Goal: Check status

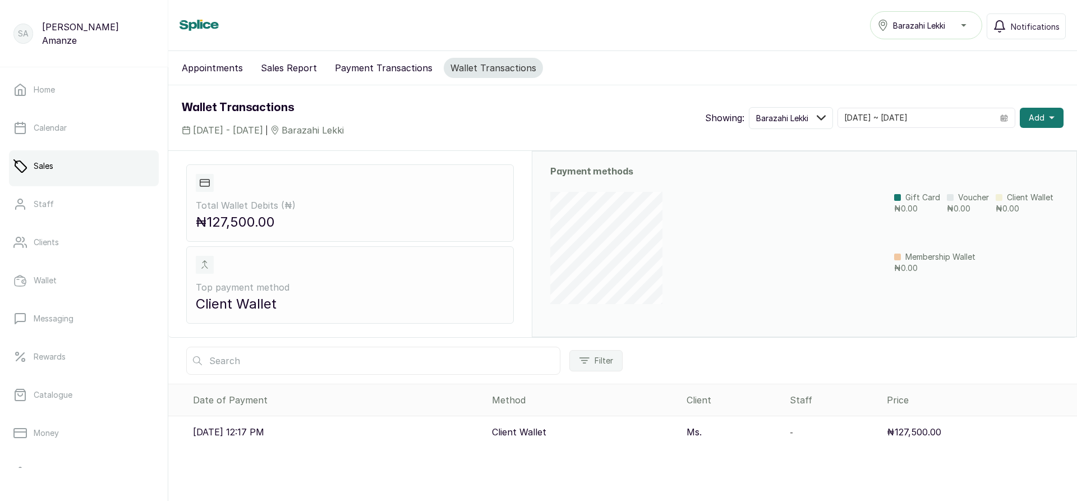
click at [235, 430] on p "18 Sep 2025, 12:17 PM" at bounding box center [228, 431] width 71 height 13
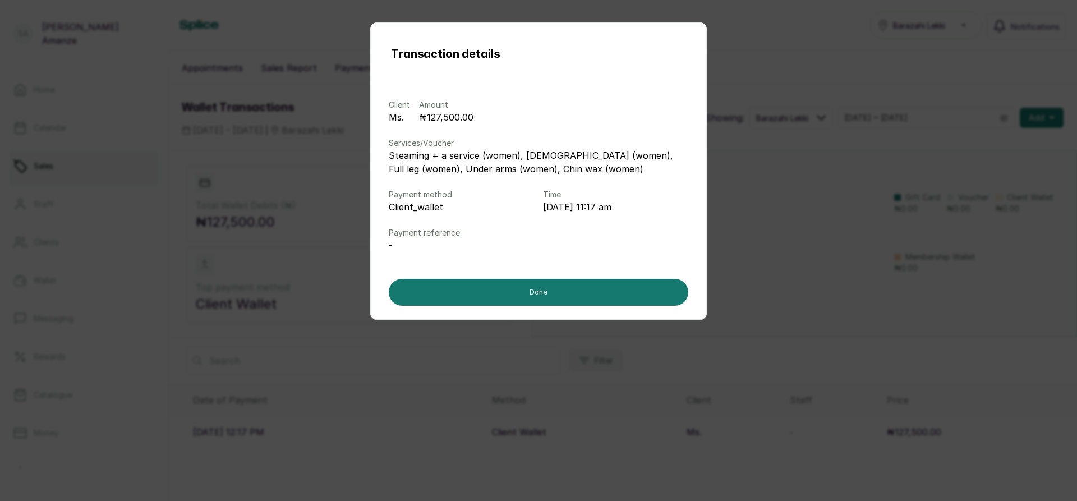
click at [792, 144] on div "Transaction details Client Ms. Amount ₦127,500.00 Services/Voucher Steaming + a…" at bounding box center [538, 250] width 1077 height 501
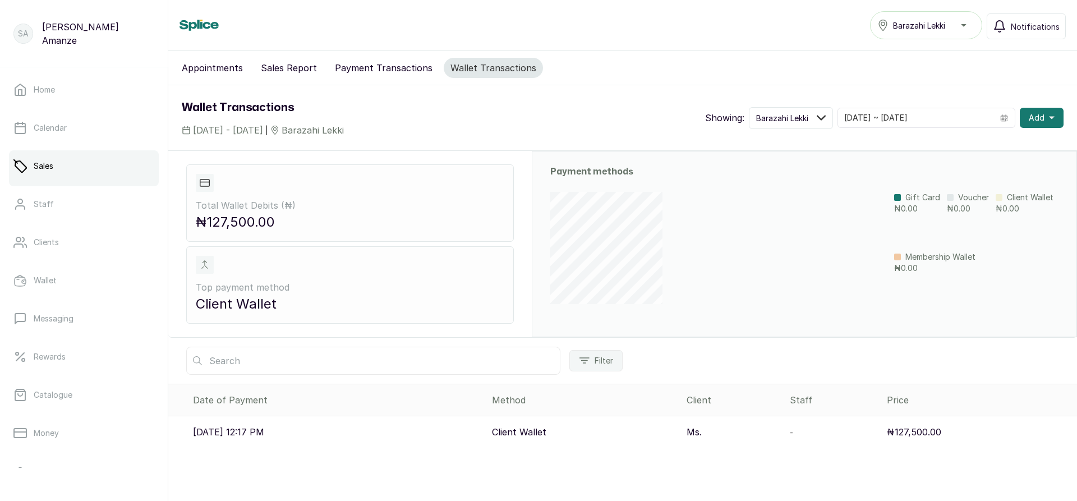
click at [225, 432] on p "18 Sep 2025, 12:17 PM" at bounding box center [228, 431] width 71 height 13
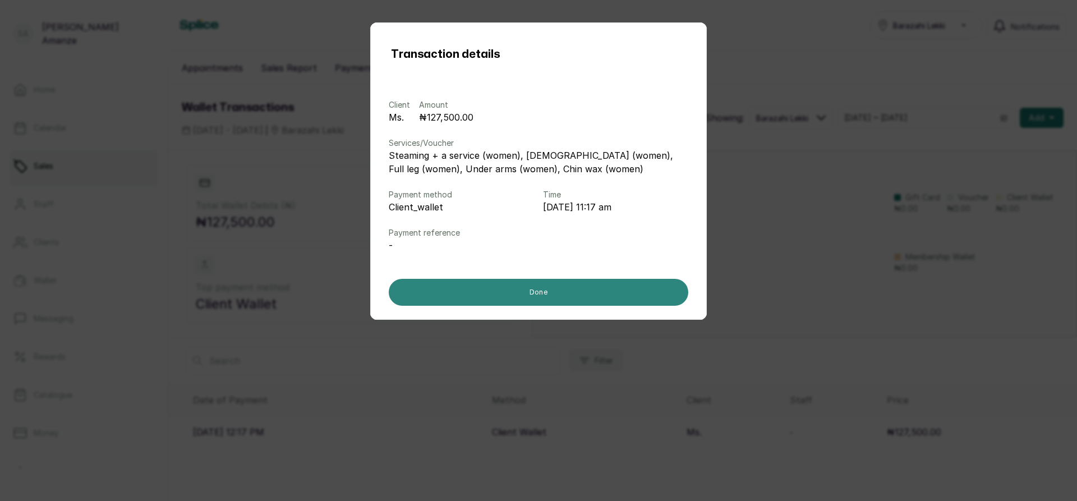
click at [587, 296] on button "Done" at bounding box center [539, 292] width 300 height 27
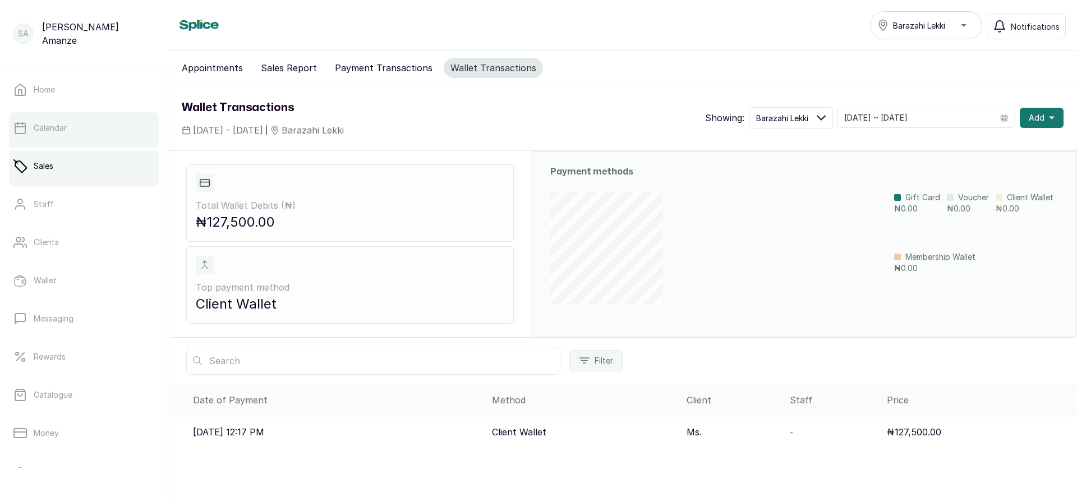
click at [66, 132] on p "Calendar" at bounding box center [50, 127] width 33 height 11
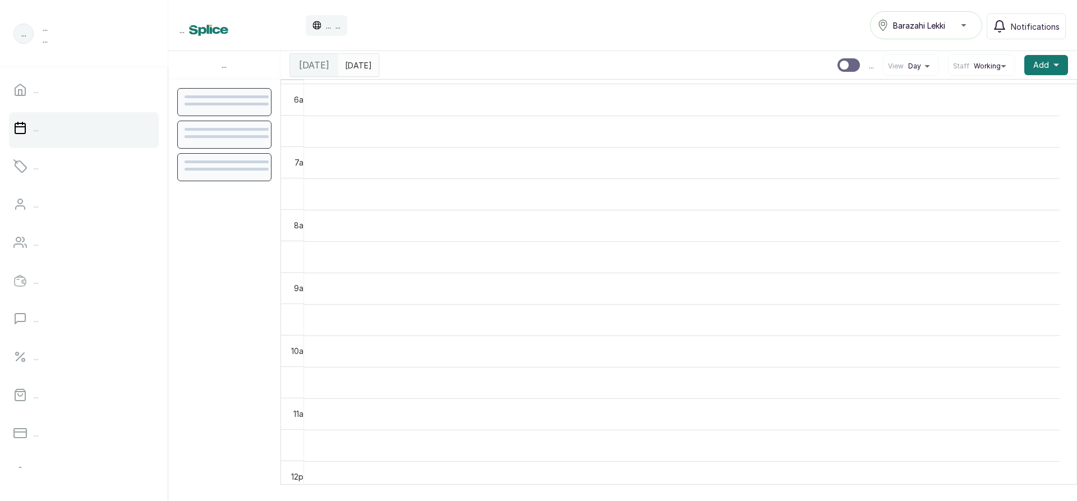
scroll to position [378, 0]
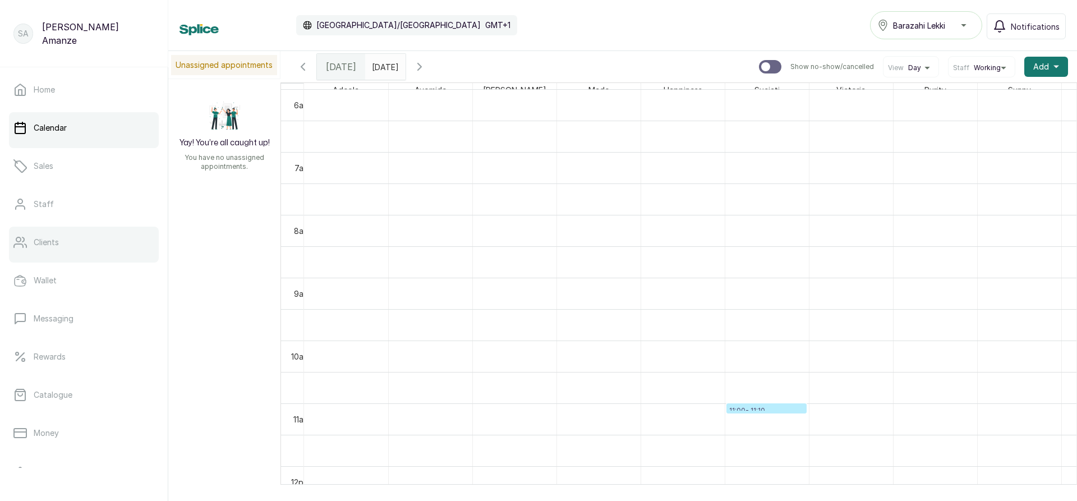
click at [102, 250] on link "Clients" at bounding box center [84, 242] width 150 height 31
